Goal: Transaction & Acquisition: Obtain resource

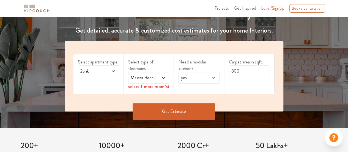
scroll to position [81, 0]
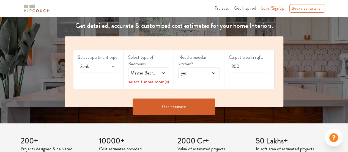
click at [155, 75] on span "Master Bedroom" at bounding box center [143, 73] width 27 height 7
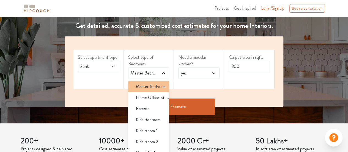
scroll to position [3, 0]
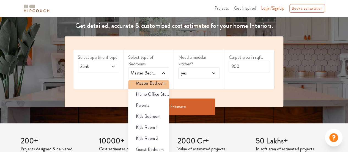
click at [158, 86] on span at bounding box center [163, 83] width 11 height 11
click at [158, 83] on icon at bounding box center [161, 83] width 7 height 7
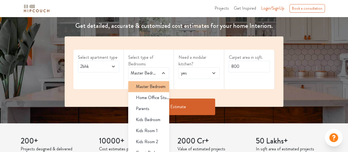
click at [160, 88] on icon at bounding box center [161, 86] width 7 height 7
click at [197, 86] on div "Need a modular kitchen? yes" at bounding box center [199, 69] width 50 height 39
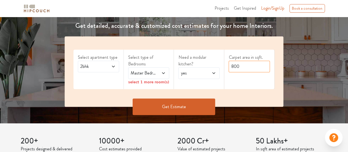
click at [248, 67] on input "800" at bounding box center [249, 67] width 41 height 12
type input "820"
click at [193, 106] on button "Get Estimate" at bounding box center [174, 106] width 83 height 17
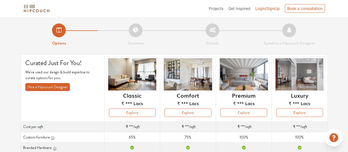
click at [215, 9] on span "Projects" at bounding box center [216, 8] width 15 height 5
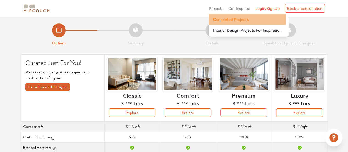
click at [225, 21] on span "Completed Projects" at bounding box center [230, 20] width 35 height 6
